Goal: Browse casually

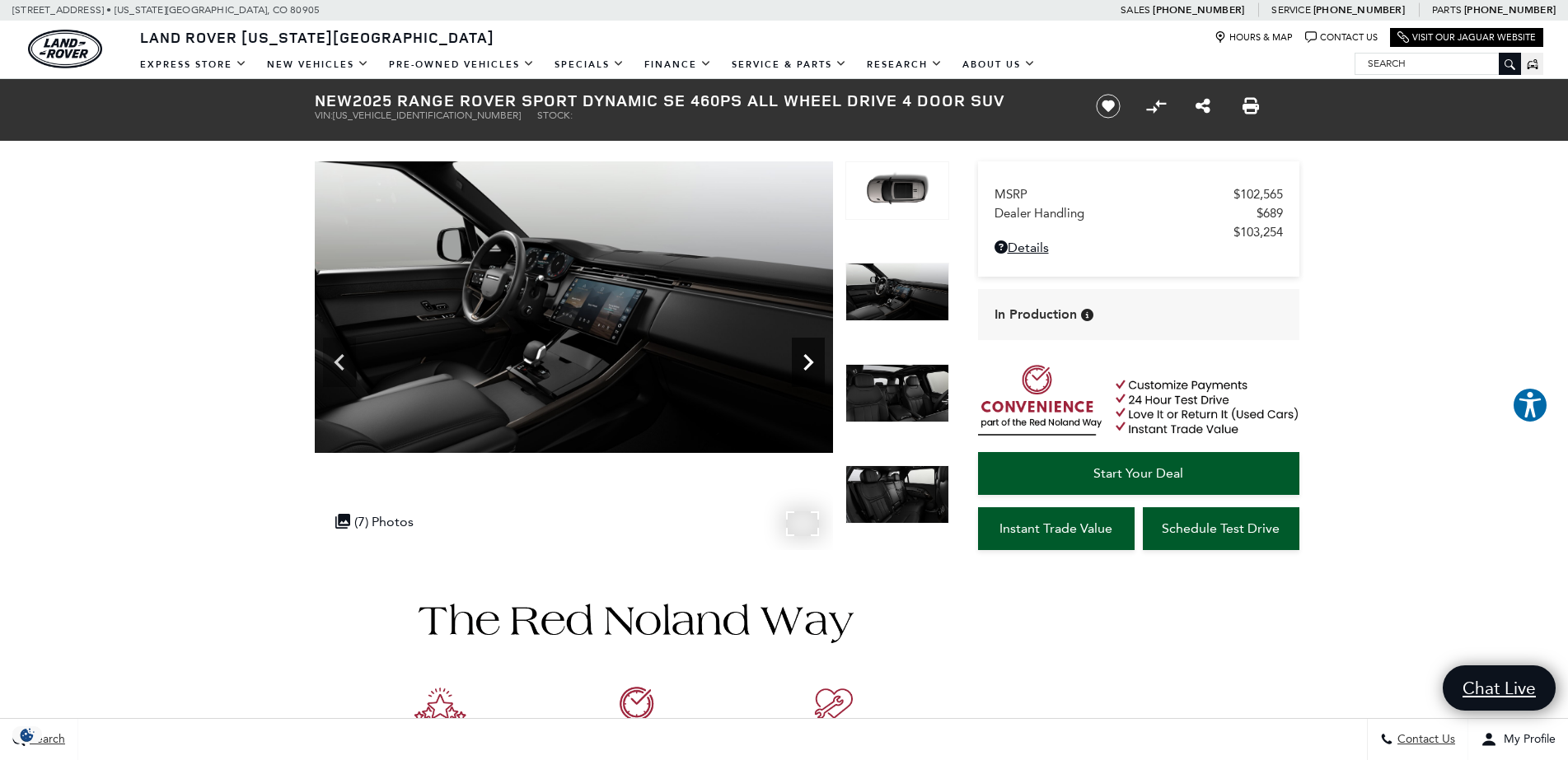
click at [808, 361] on icon "Next" at bounding box center [808, 362] width 10 height 16
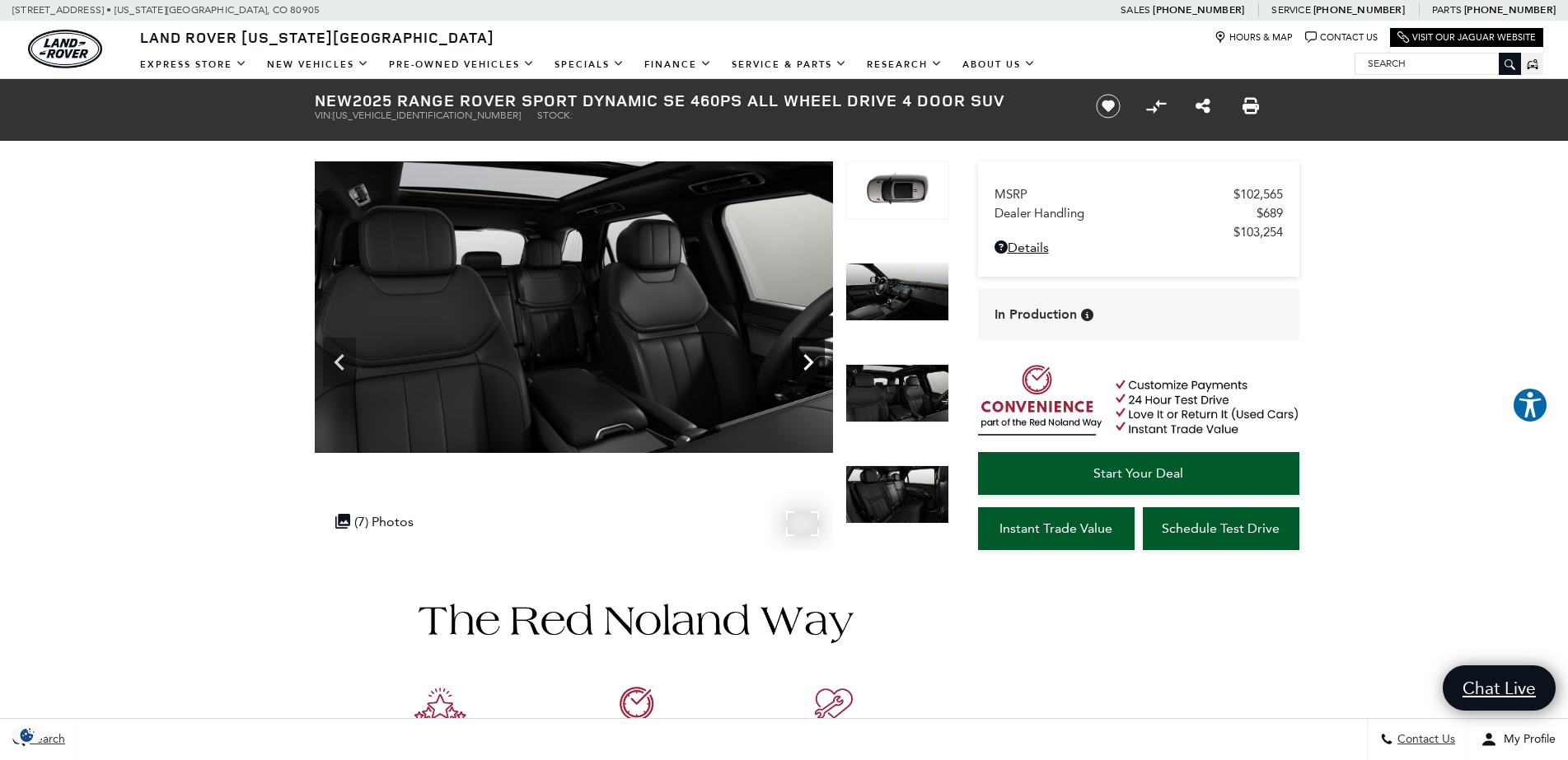
click at [808, 361] on icon "Next" at bounding box center [808, 362] width 10 height 16
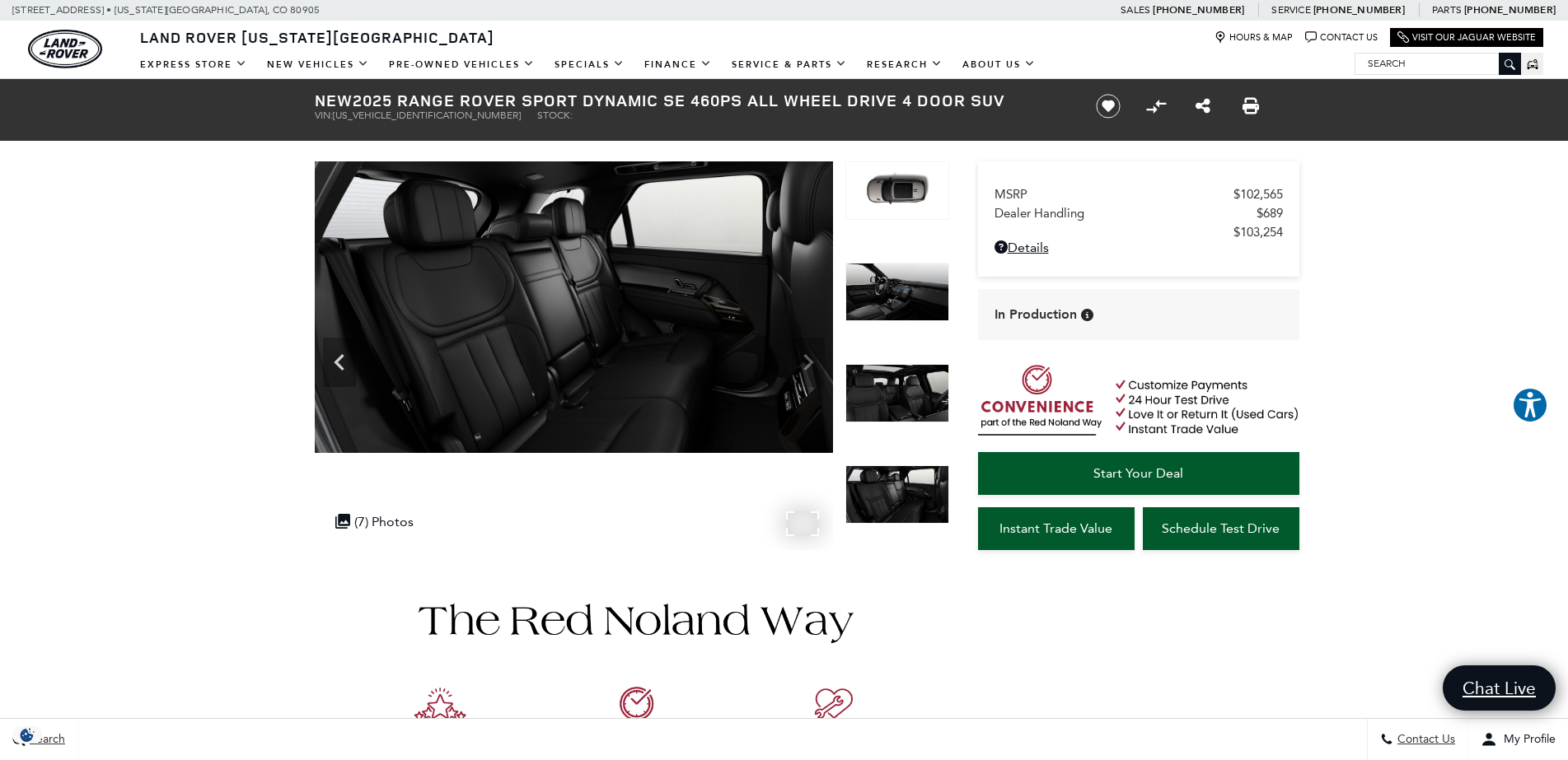
click at [808, 361] on img at bounding box center [573, 307] width 518 height 291
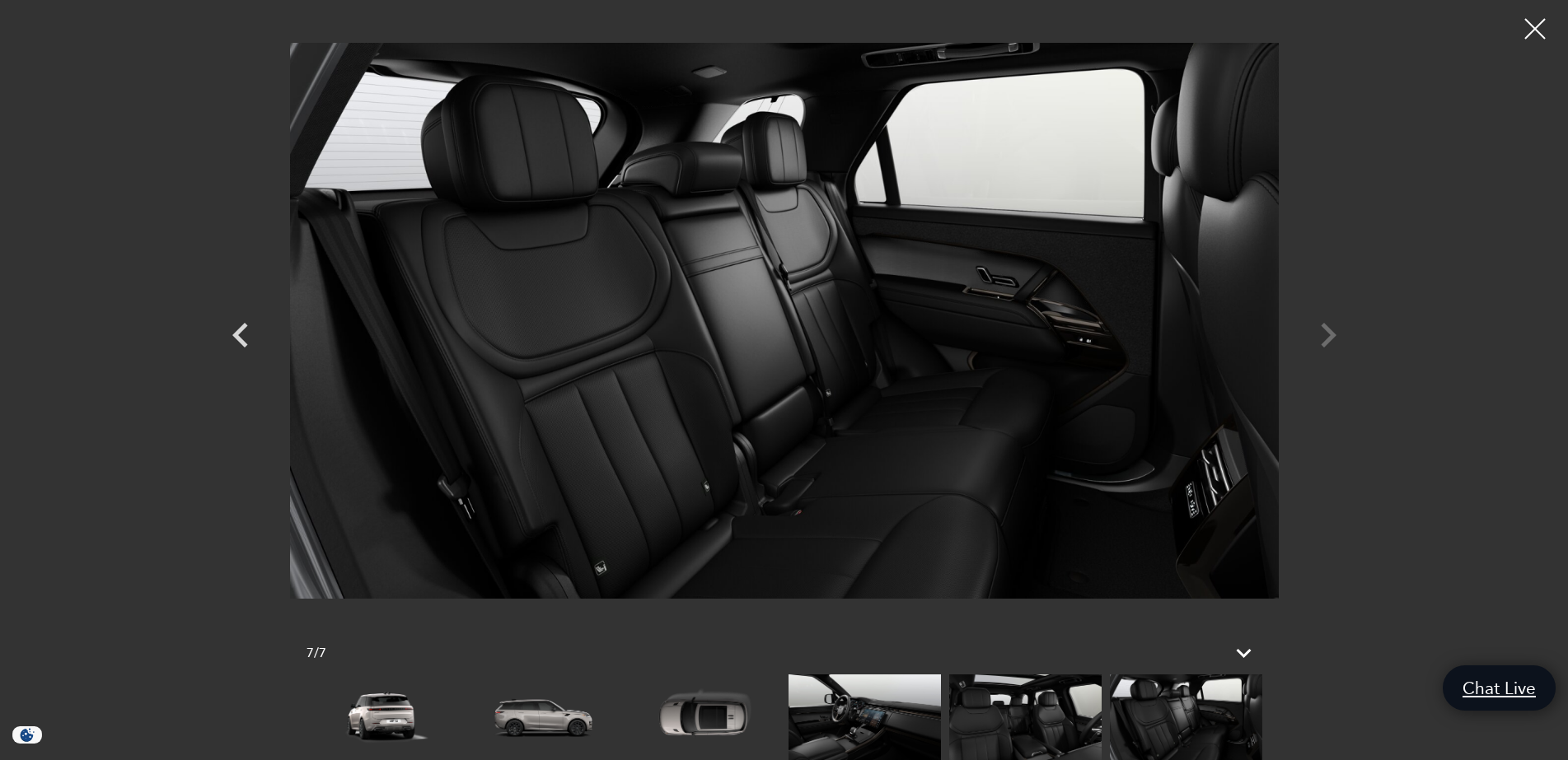
click at [808, 361] on img at bounding box center [784, 320] width 989 height 616
click at [1332, 333] on div at bounding box center [784, 320] width 1154 height 616
click at [1319, 342] on div at bounding box center [784, 320] width 1154 height 616
click at [1528, 24] on div at bounding box center [1536, 30] width 44 height 44
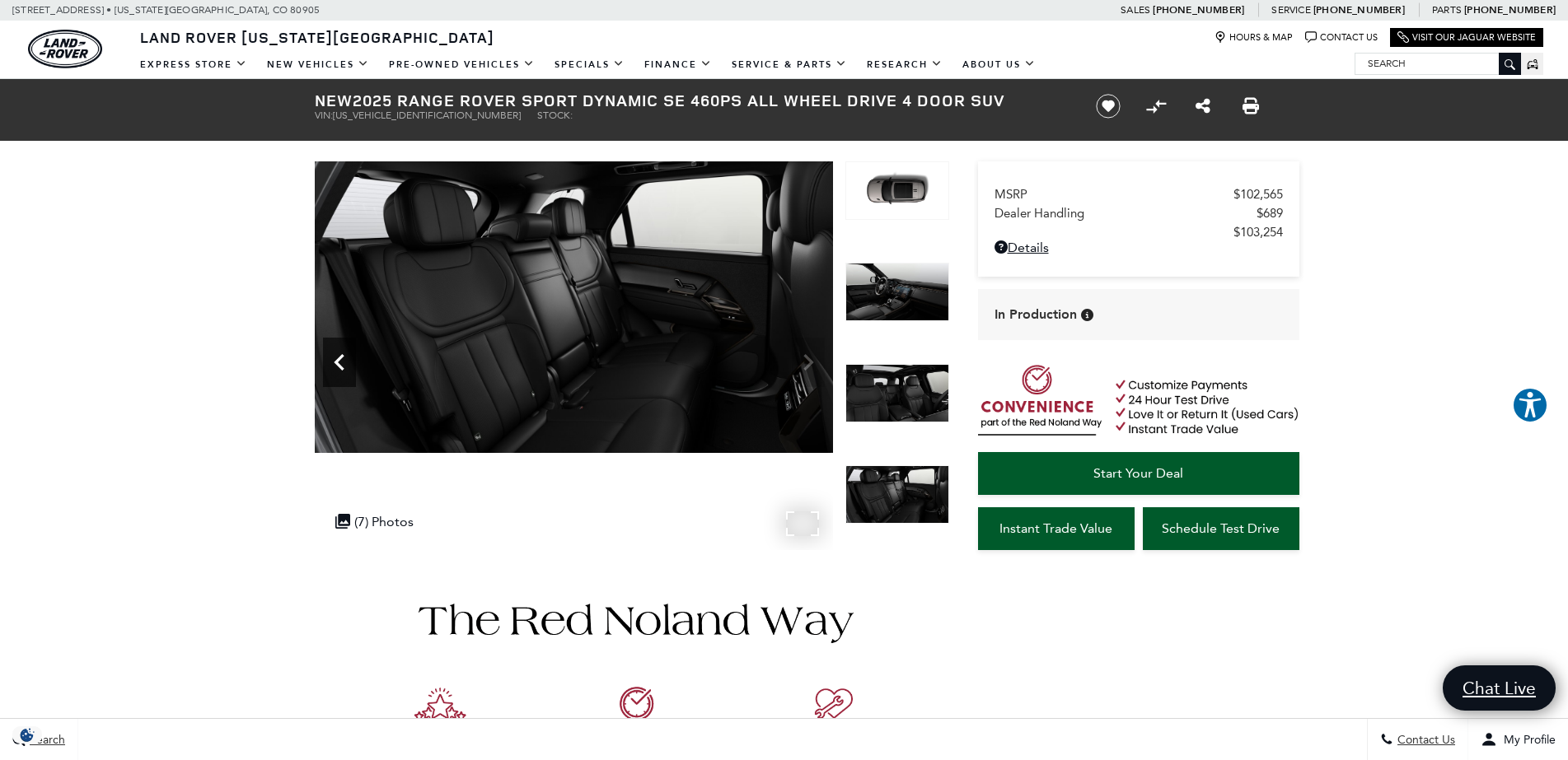
click at [340, 353] on icon "Previous" at bounding box center [339, 362] width 33 height 33
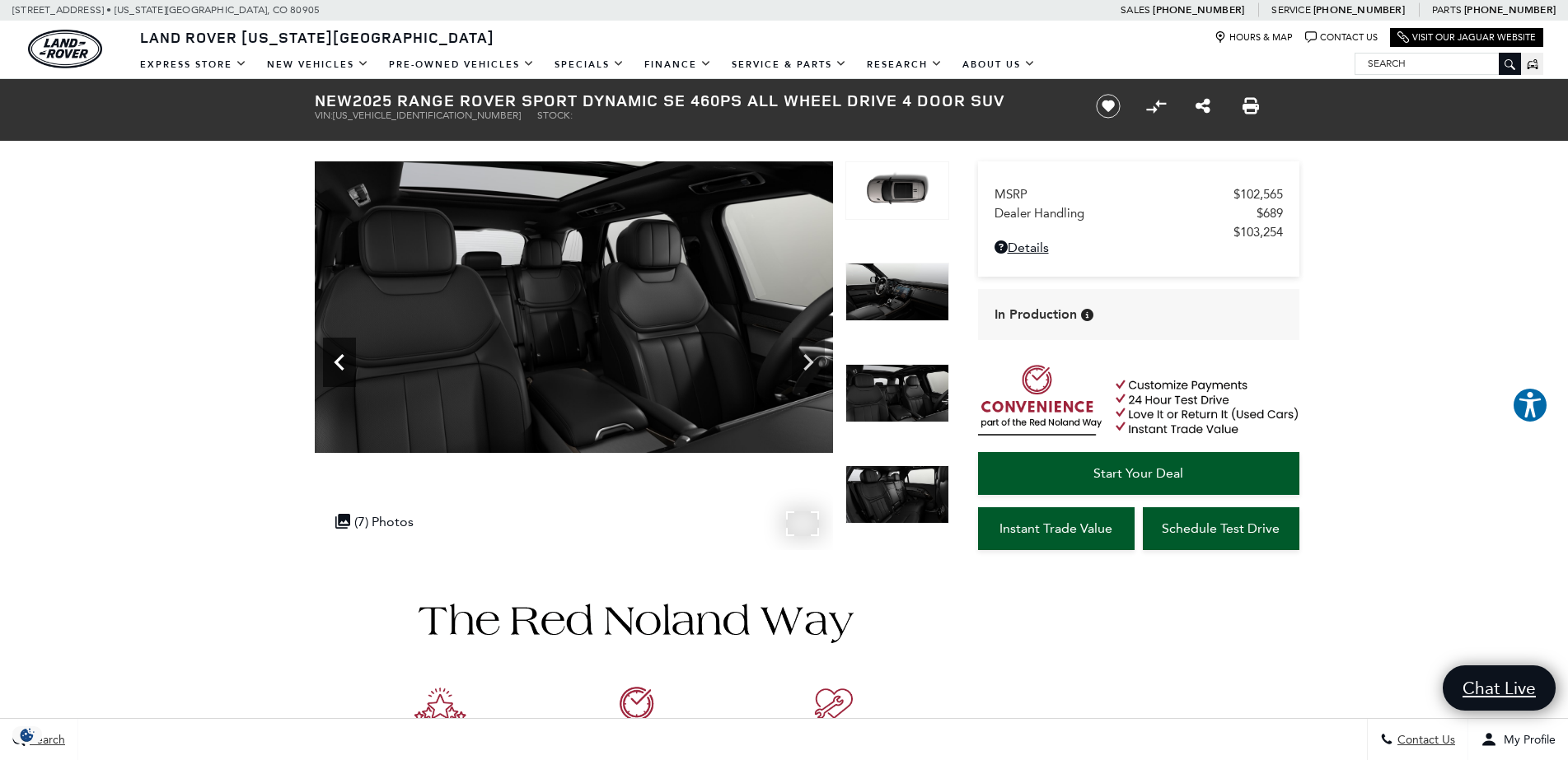
click at [340, 353] on icon "Previous" at bounding box center [339, 362] width 33 height 33
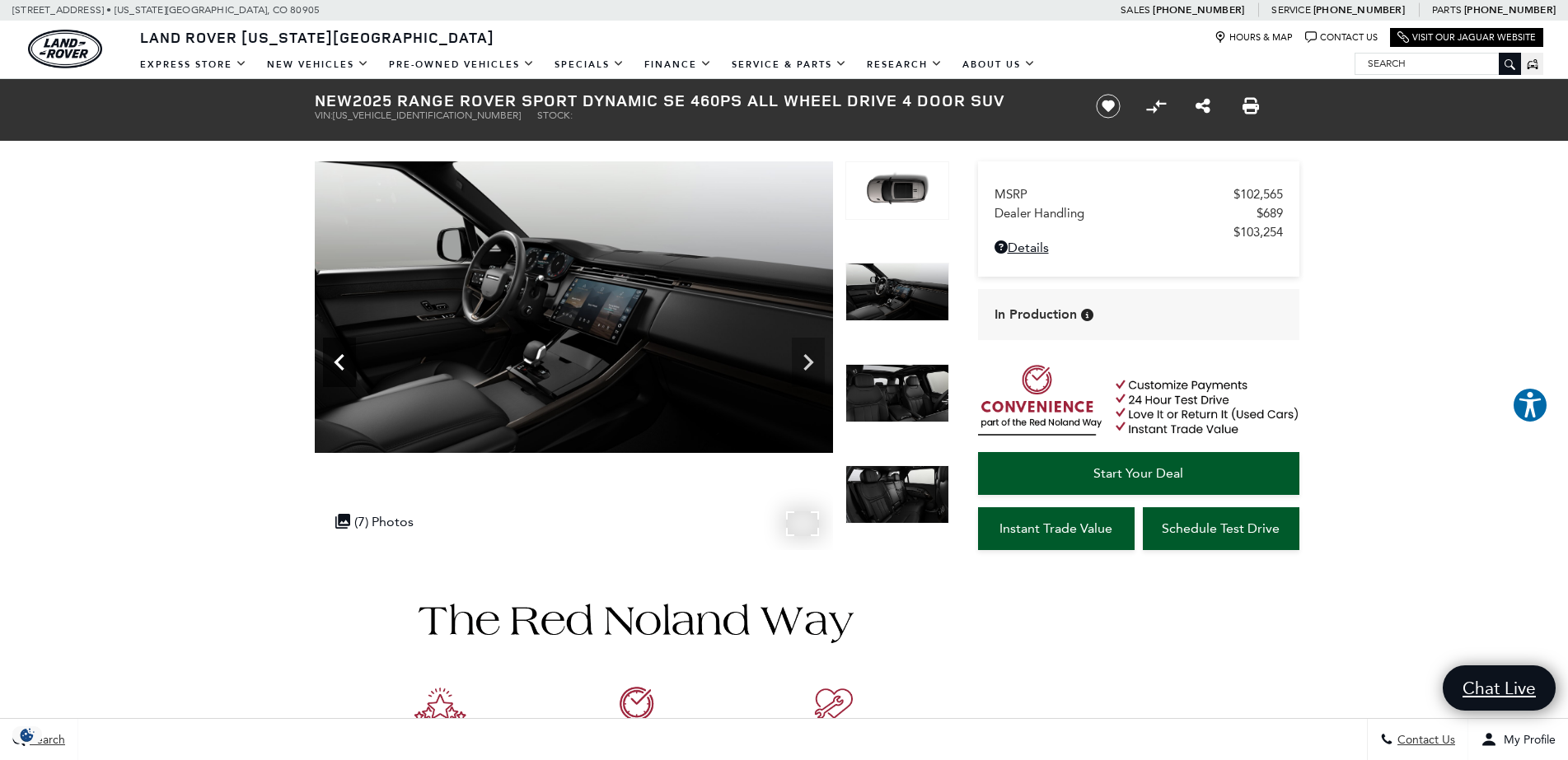
click at [340, 353] on icon "Previous" at bounding box center [339, 362] width 33 height 33
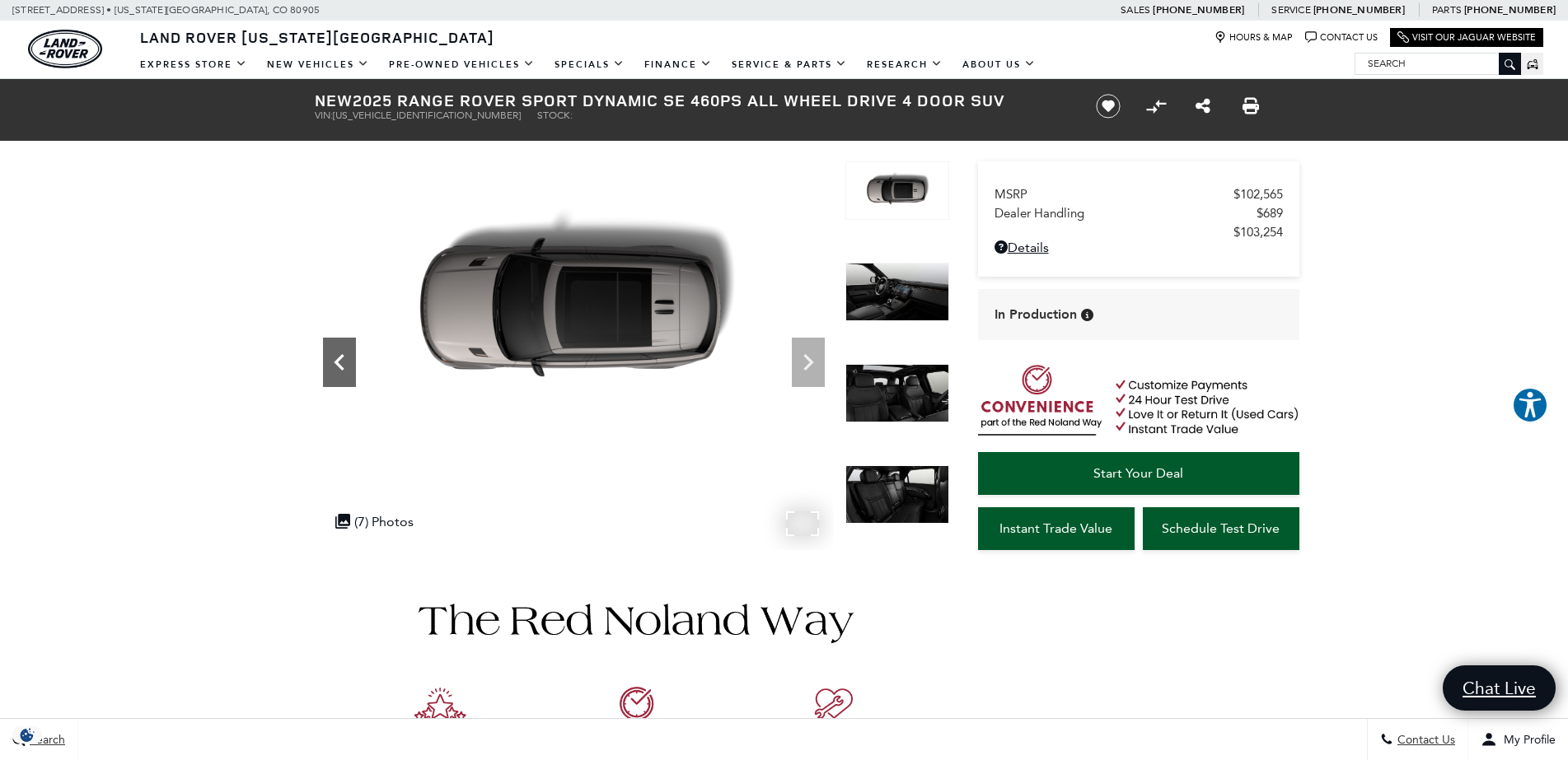
click at [340, 353] on icon "Previous" at bounding box center [339, 362] width 33 height 33
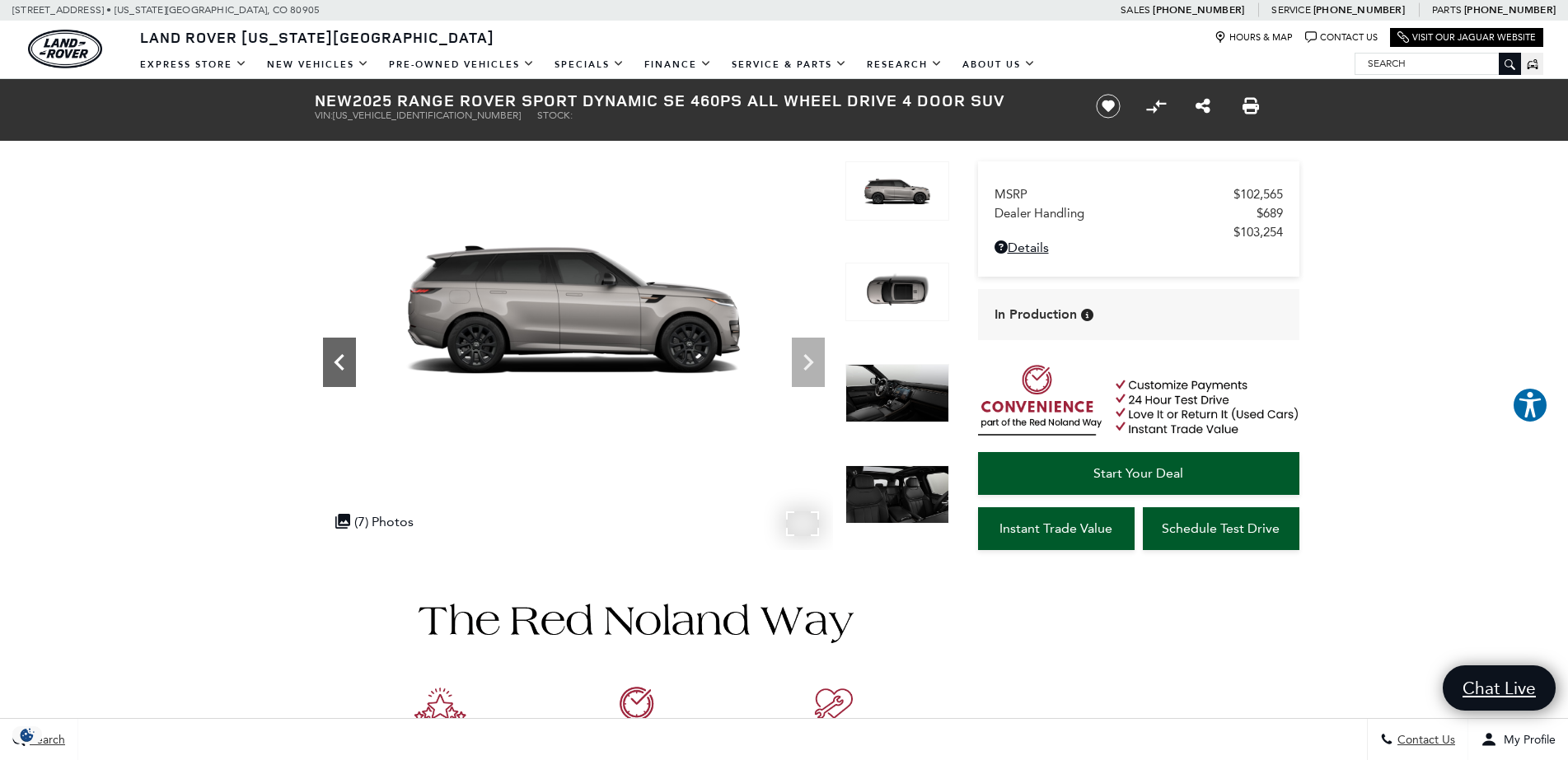
click at [340, 353] on icon "Previous" at bounding box center [339, 362] width 33 height 33
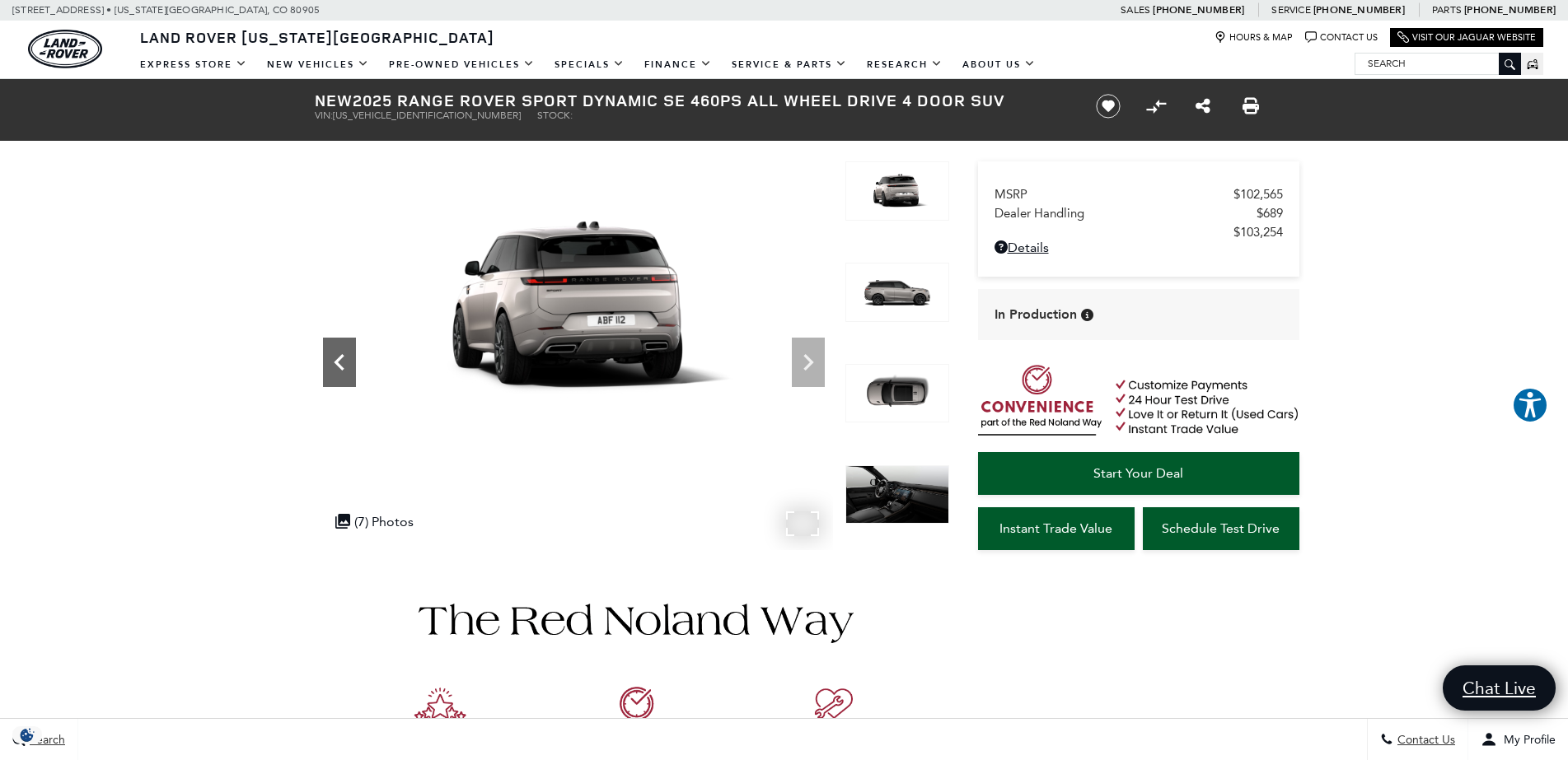
click at [340, 353] on icon "Previous" at bounding box center [339, 362] width 33 height 33
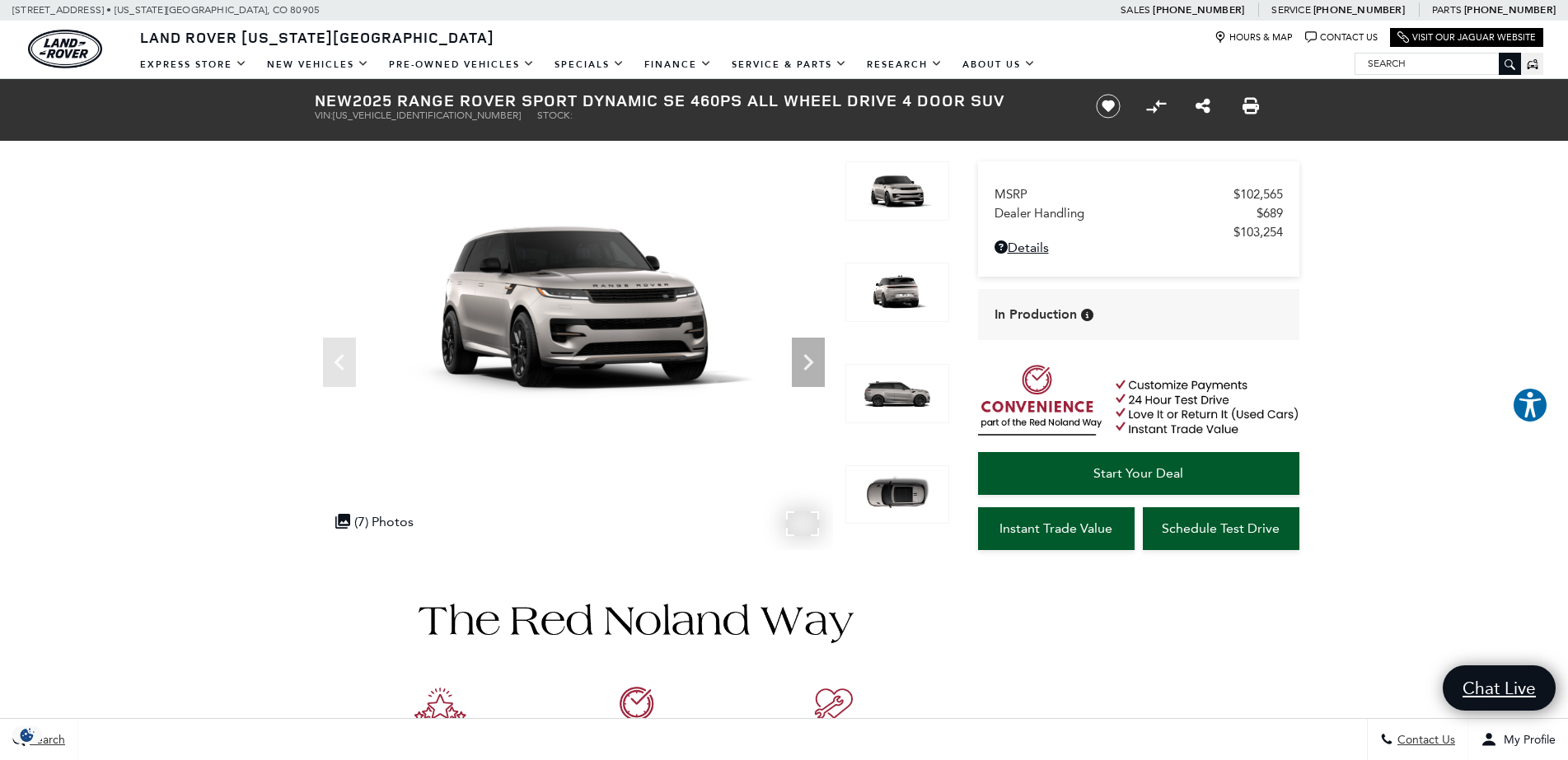
click at [340, 354] on img at bounding box center [573, 307] width 518 height 291
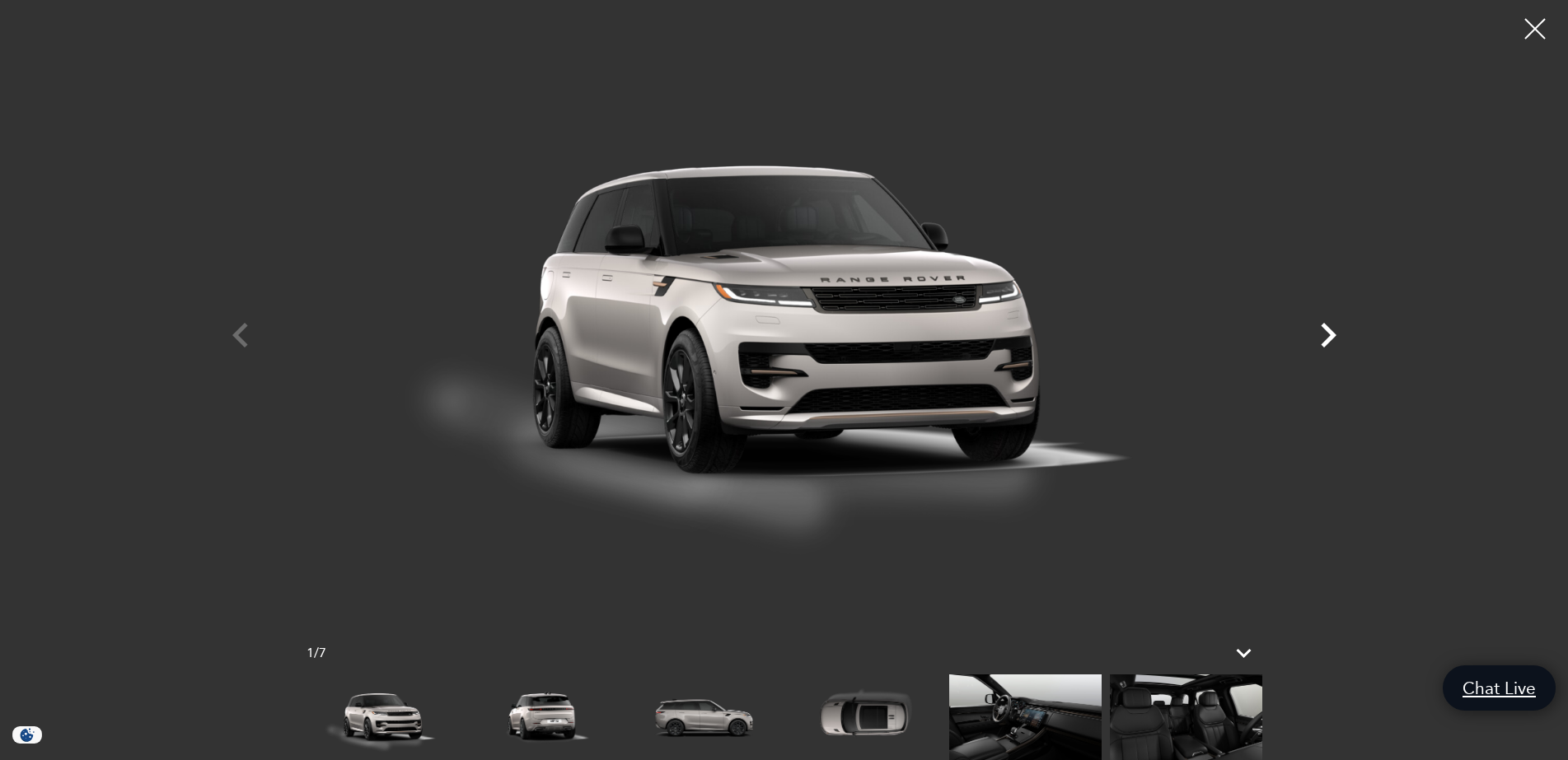
click at [1333, 324] on icon "Next" at bounding box center [1328, 335] width 50 height 50
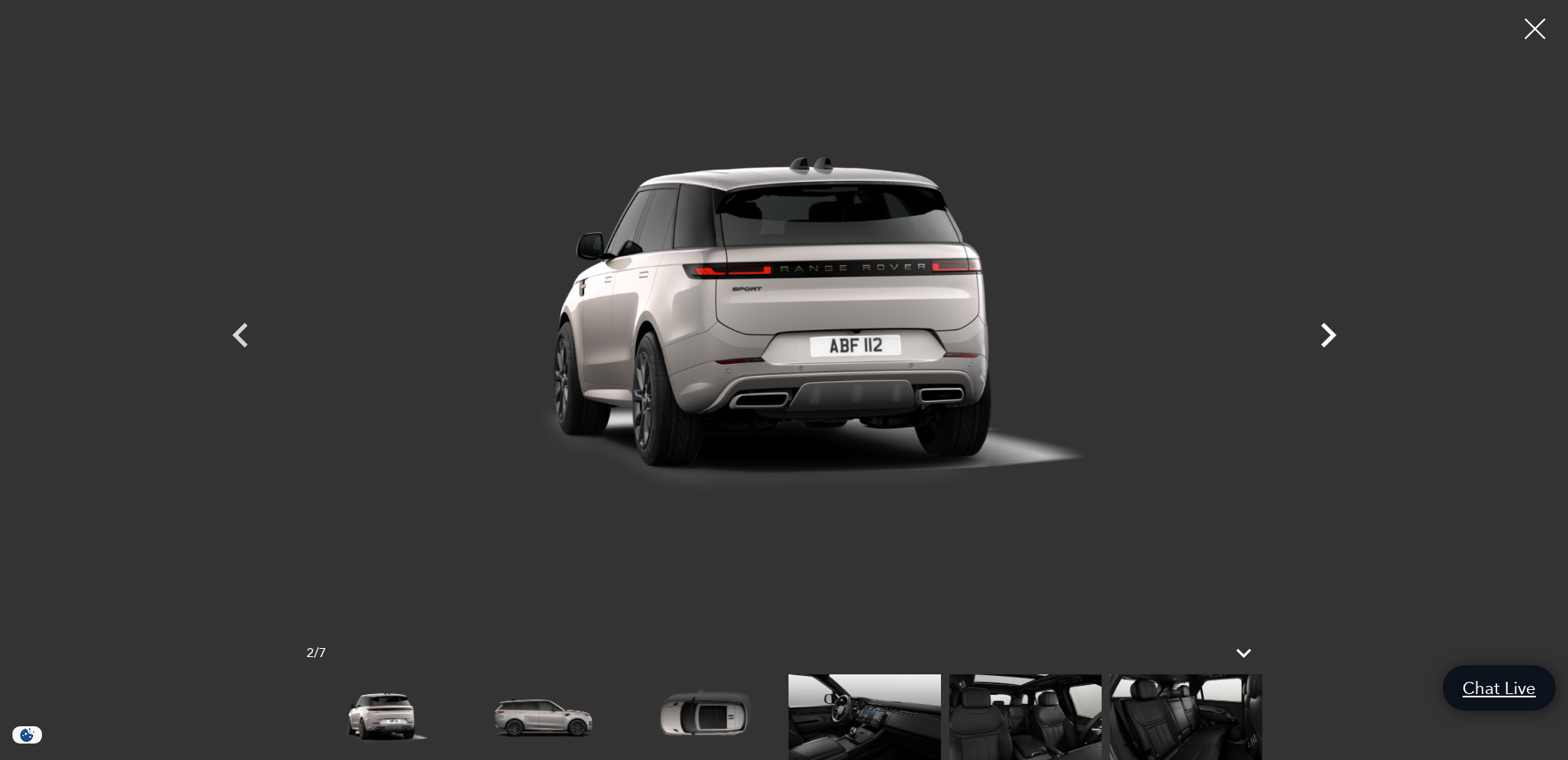
click at [1333, 324] on icon "Next" at bounding box center [1328, 335] width 50 height 50
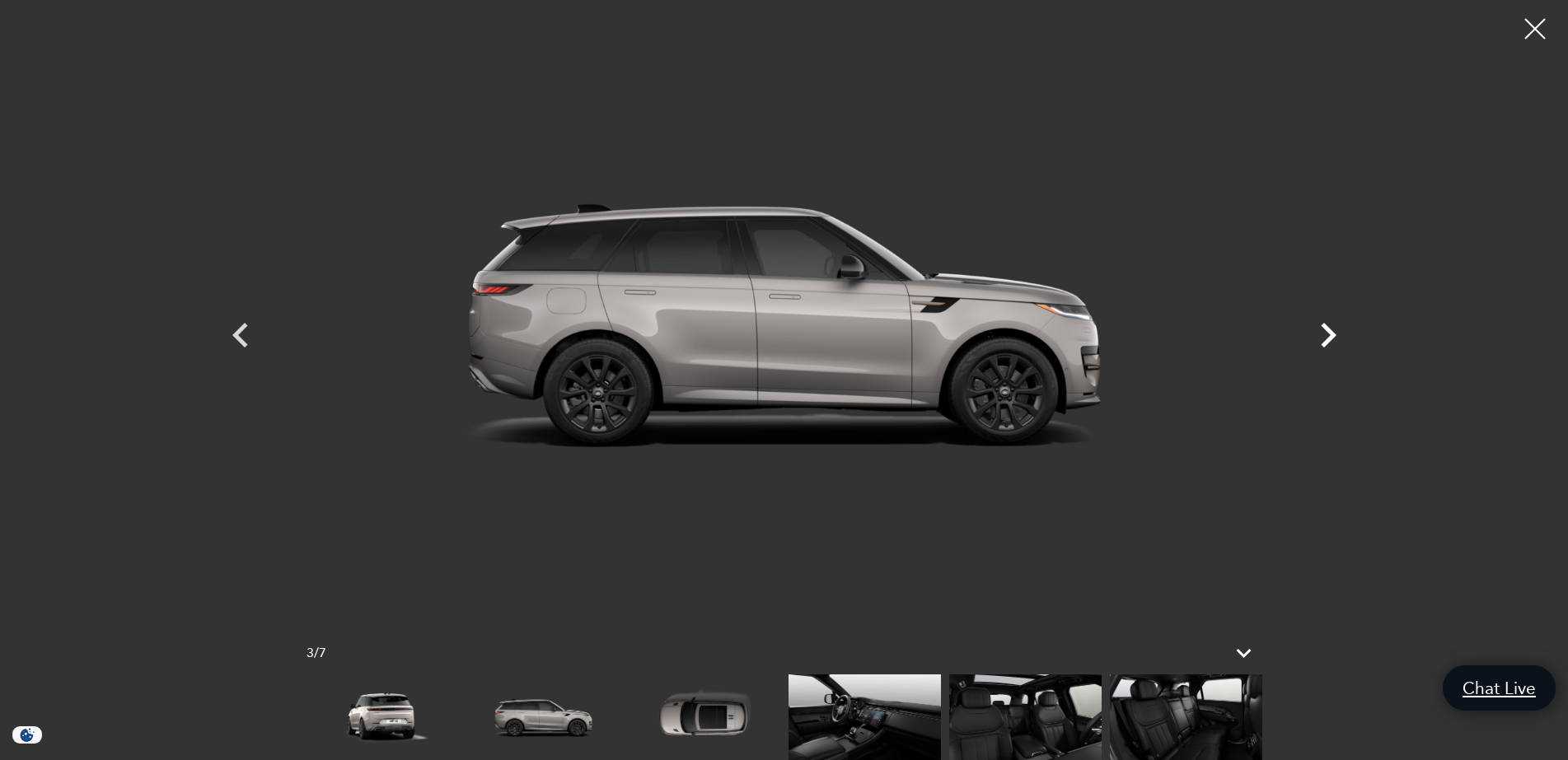
click at [1333, 324] on icon "Next" at bounding box center [1328, 335] width 50 height 50
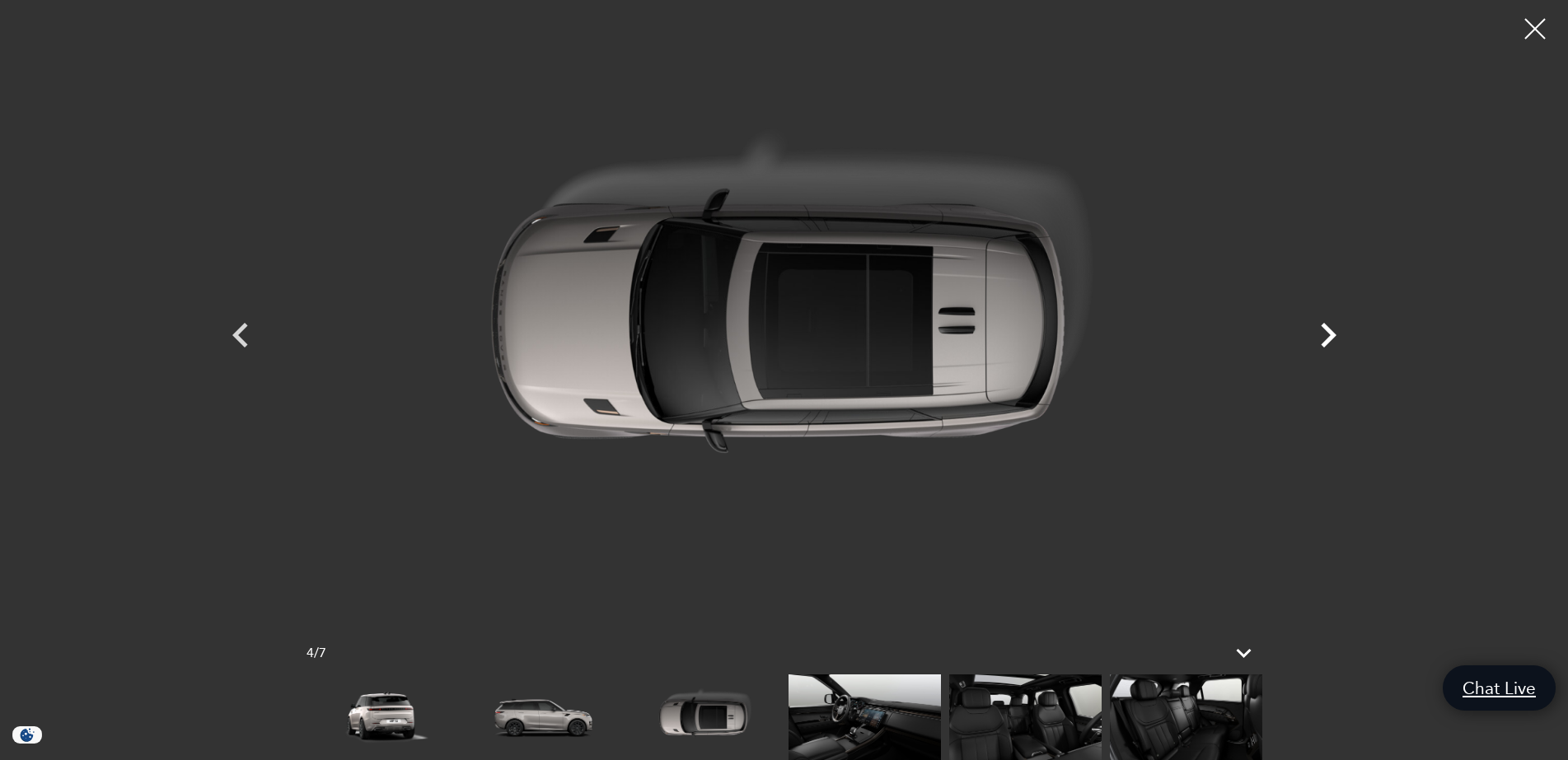
click at [1333, 324] on icon "Next" at bounding box center [1328, 335] width 50 height 50
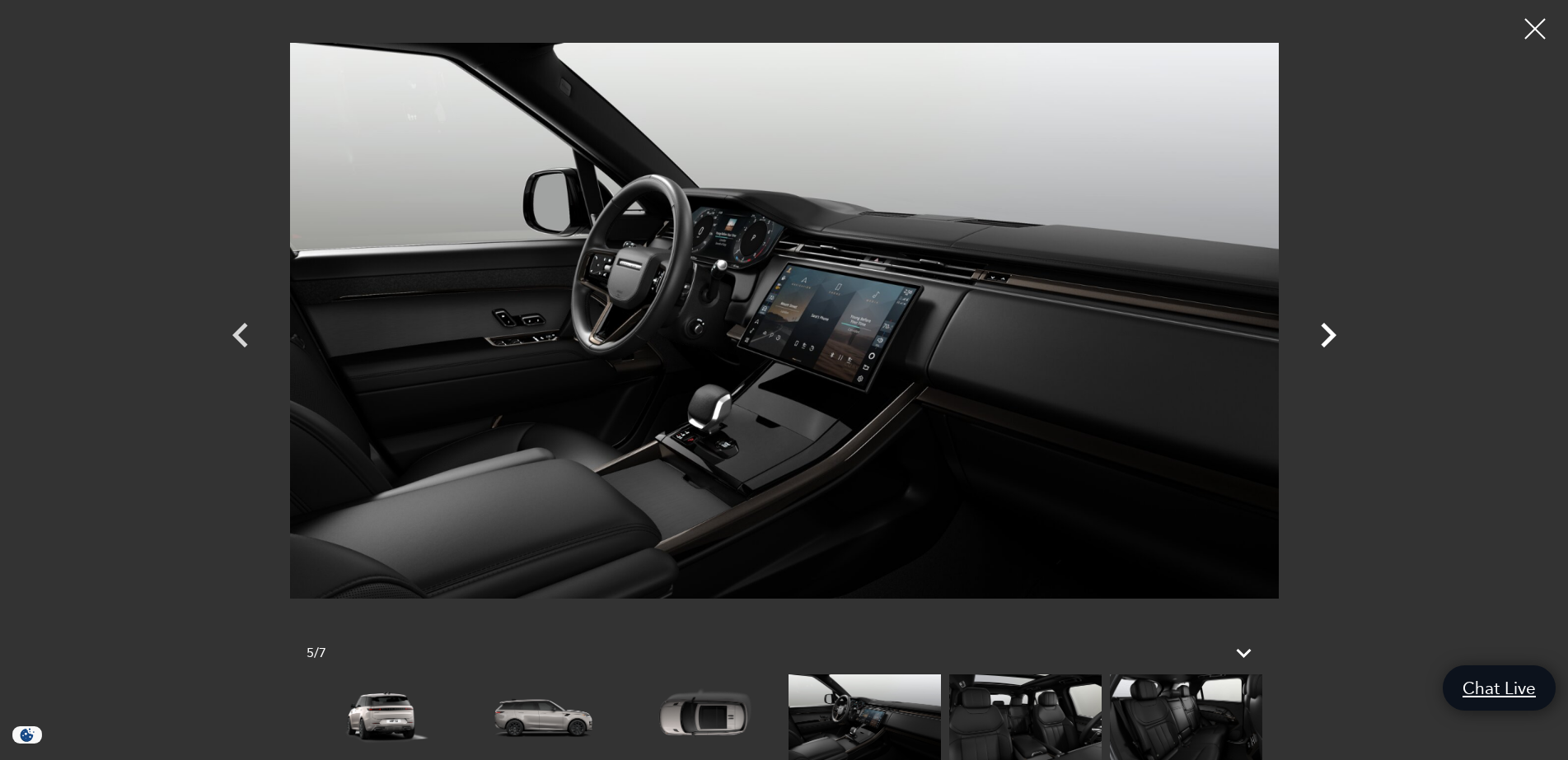
click at [1333, 324] on icon "Next" at bounding box center [1328, 335] width 50 height 50
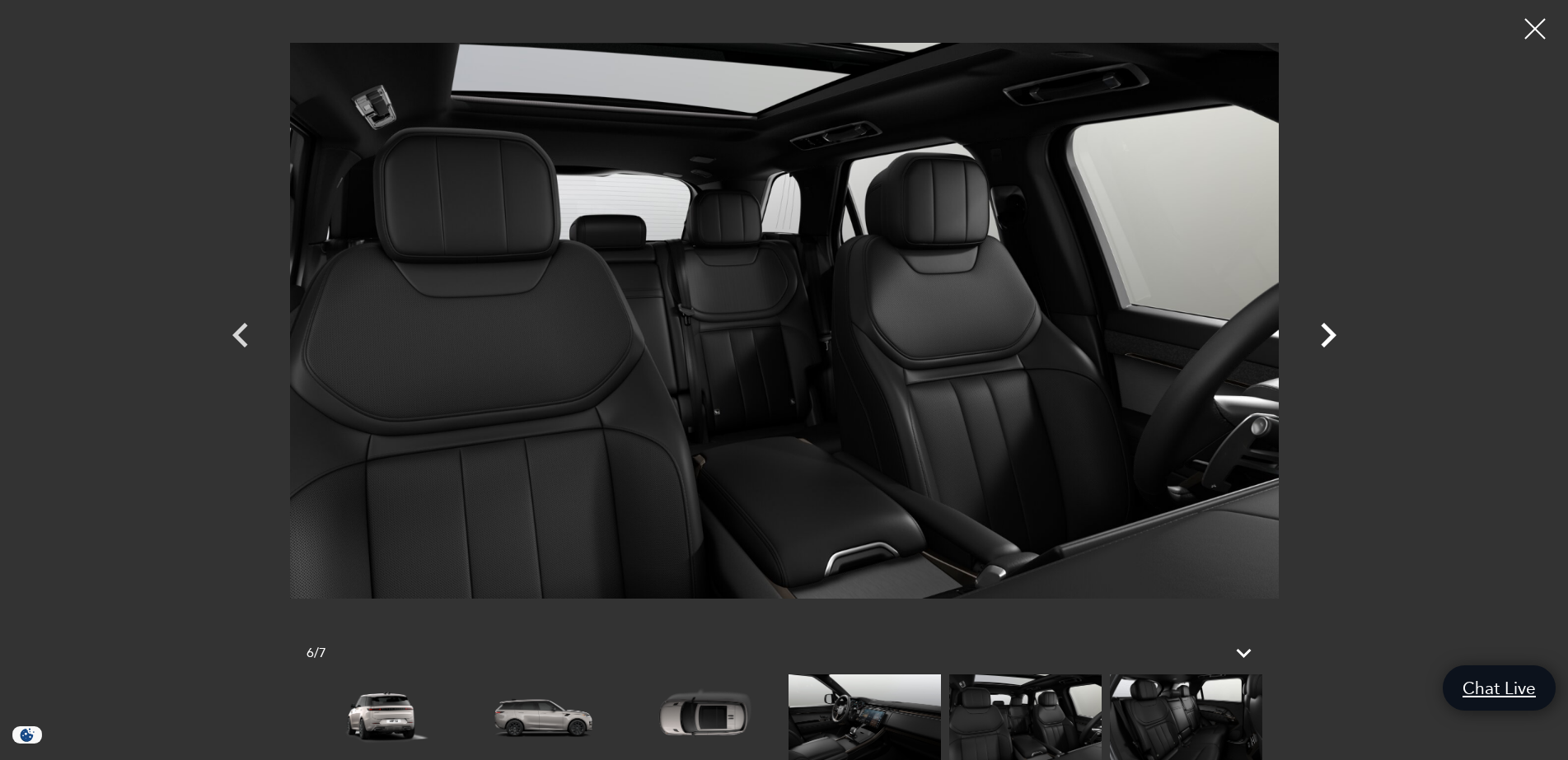
click at [1333, 325] on icon "Next" at bounding box center [1328, 335] width 50 height 50
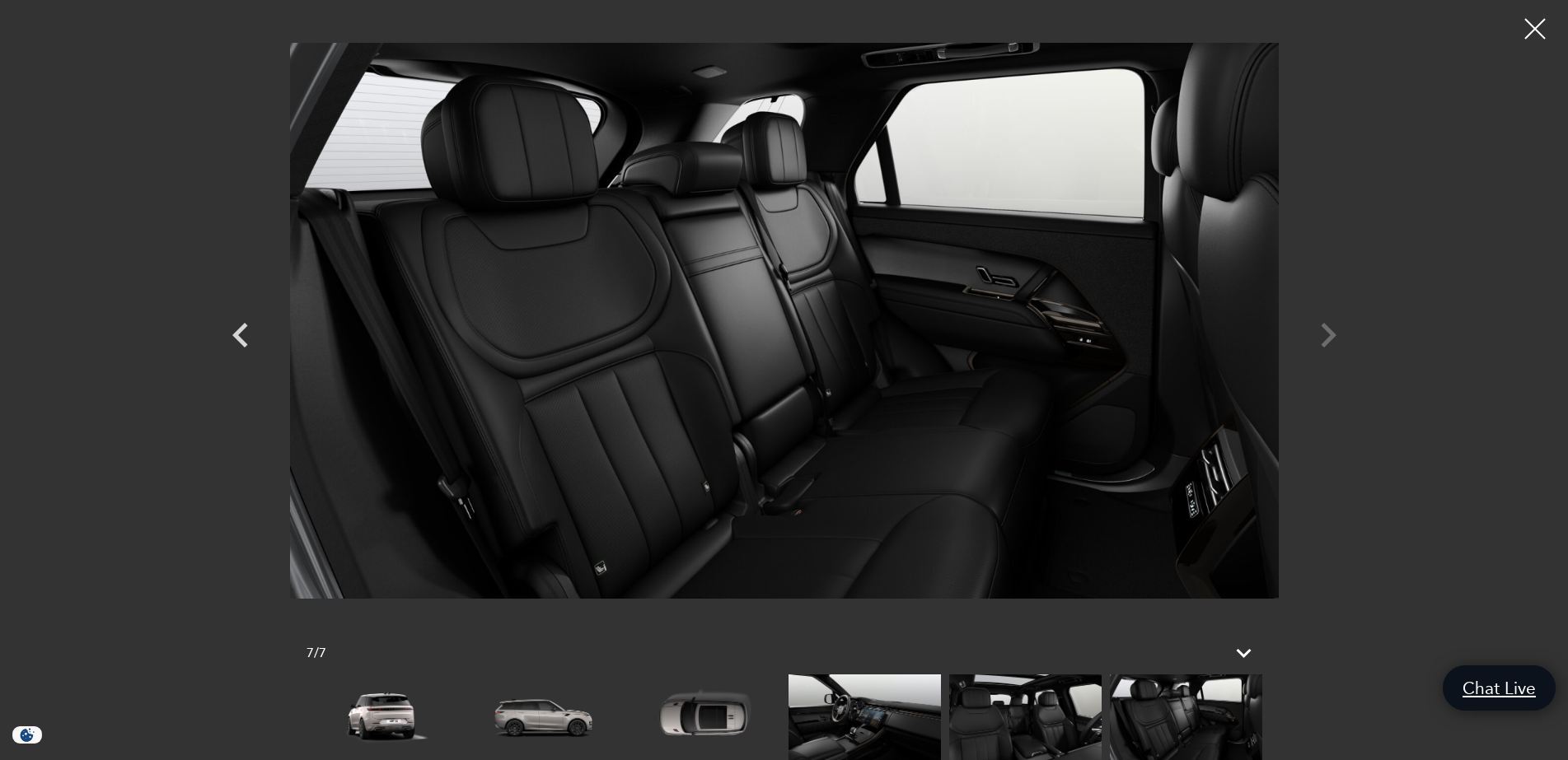
click at [1333, 325] on div at bounding box center [784, 320] width 1154 height 616
click at [1333, 326] on div at bounding box center [784, 320] width 1154 height 616
click at [1324, 332] on div at bounding box center [784, 320] width 1154 height 616
click at [1530, 30] on div at bounding box center [1536, 30] width 44 height 44
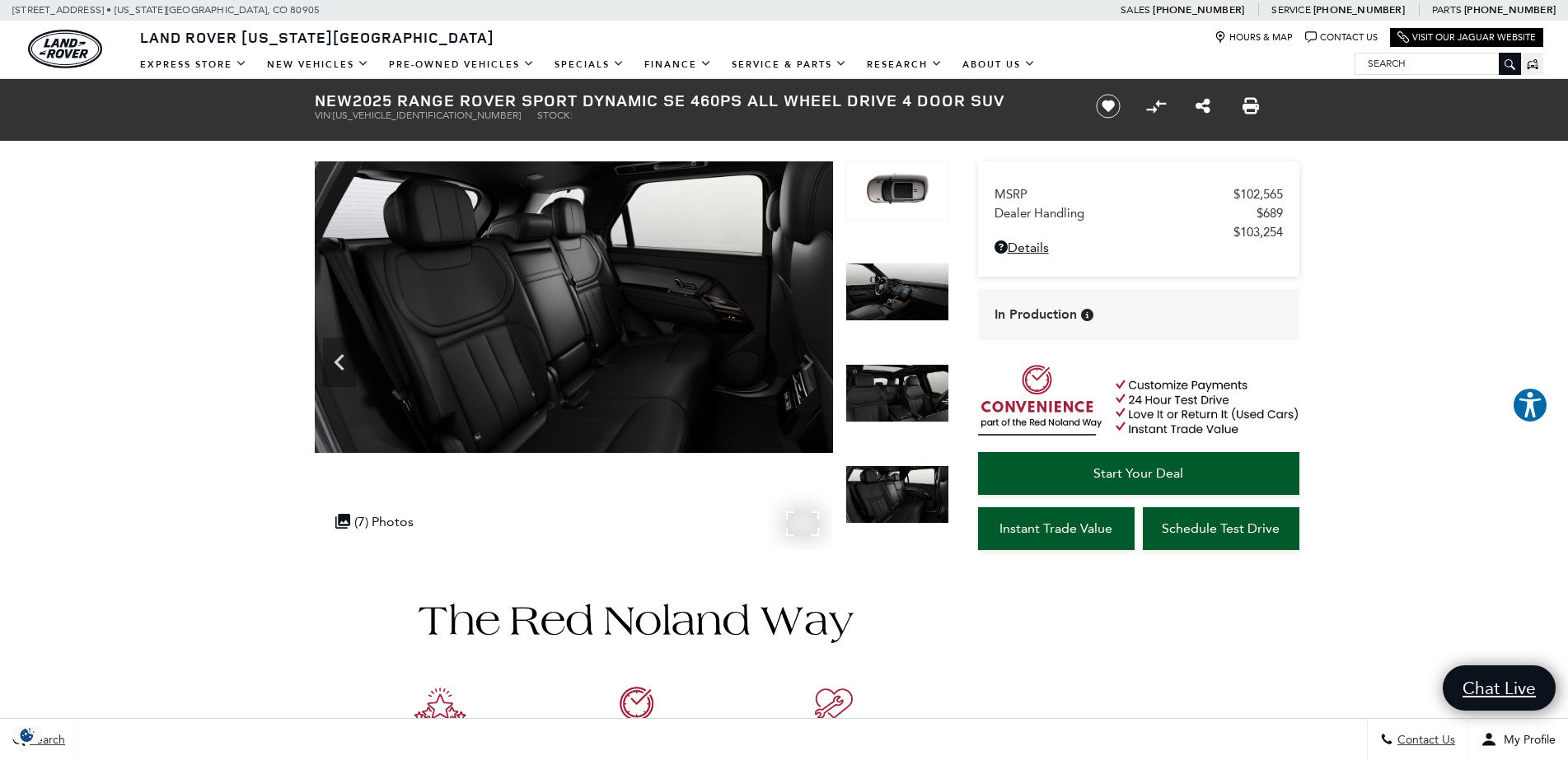
click at [387, 526] on div ".cls-1, .cls-3 { fill: #c50033; } .cls-1 { clip-rule: evenodd; } .cls-2 { clip-…" at bounding box center [373, 522] width 94 height 32
